Goal: Task Accomplishment & Management: Manage account settings

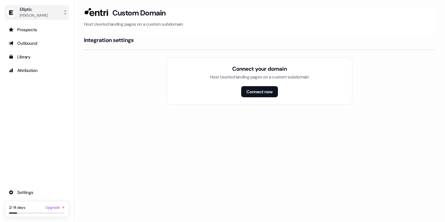
click at [11, 5] on button "Elliptic [PERSON_NAME]" at bounding box center [37, 12] width 64 height 15
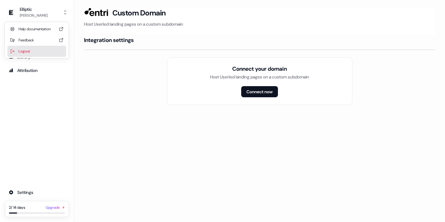
click at [24, 52] on div "Logout" at bounding box center [36, 51] width 59 height 11
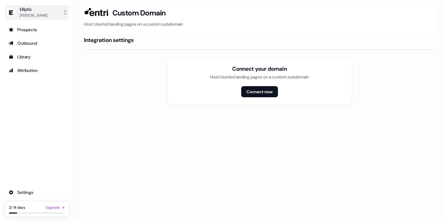
click at [27, 14] on div "[PERSON_NAME]" at bounding box center [34, 15] width 28 height 6
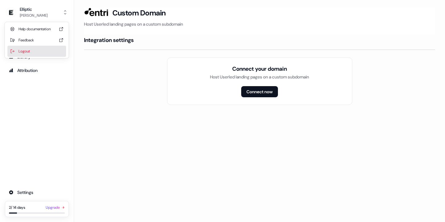
click at [22, 49] on div "Logout" at bounding box center [36, 51] width 59 height 11
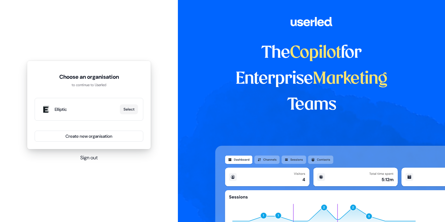
click at [91, 160] on button "Sign out" at bounding box center [88, 157] width 17 height 7
